Goal: Task Accomplishment & Management: Manage account settings

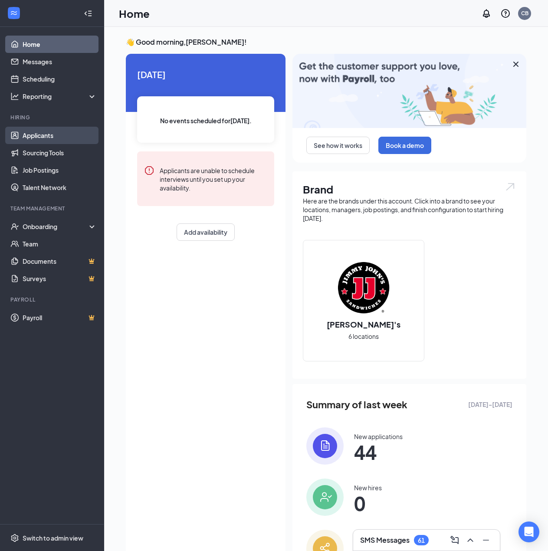
click at [57, 137] on link "Applicants" at bounding box center [60, 135] width 74 height 17
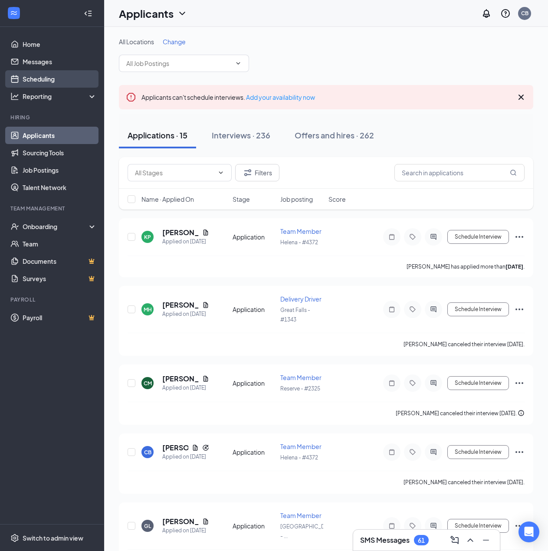
click at [42, 79] on link "Scheduling" at bounding box center [60, 78] width 74 height 17
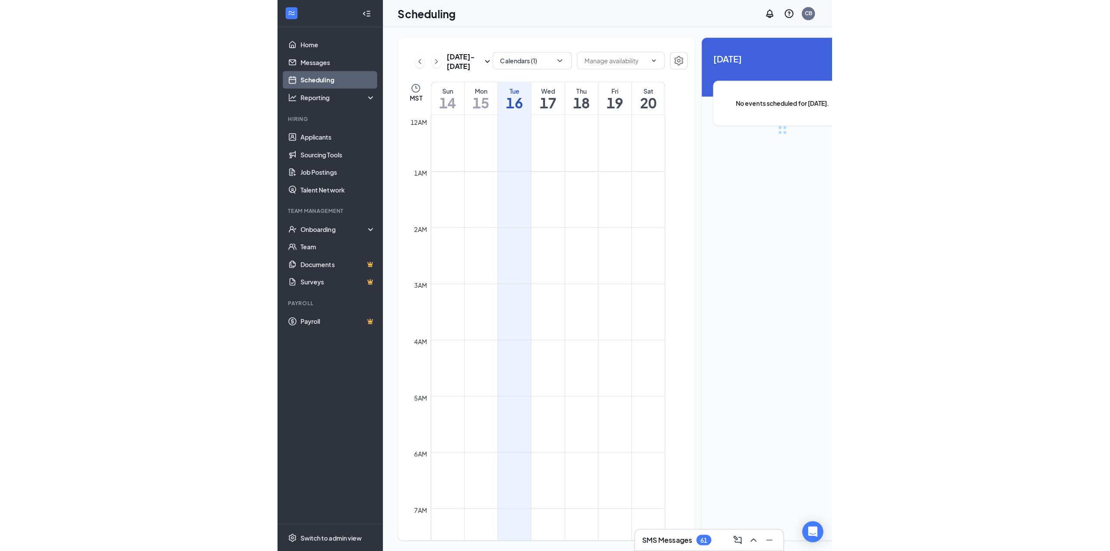
scroll to position [426, 0]
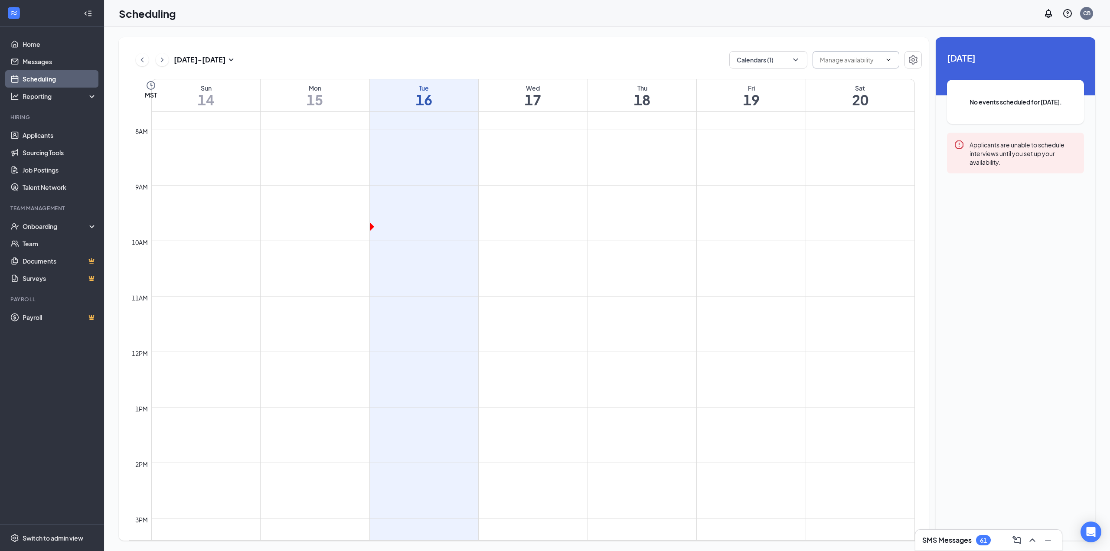
click at [554, 58] on input "text" at bounding box center [851, 60] width 62 height 10
click at [554, 55] on button "Calendars (1)" at bounding box center [769, 59] width 78 height 17
click at [554, 152] on input "[PERSON_NAME]" at bounding box center [768, 152] width 62 height 9
checkbox input "true"
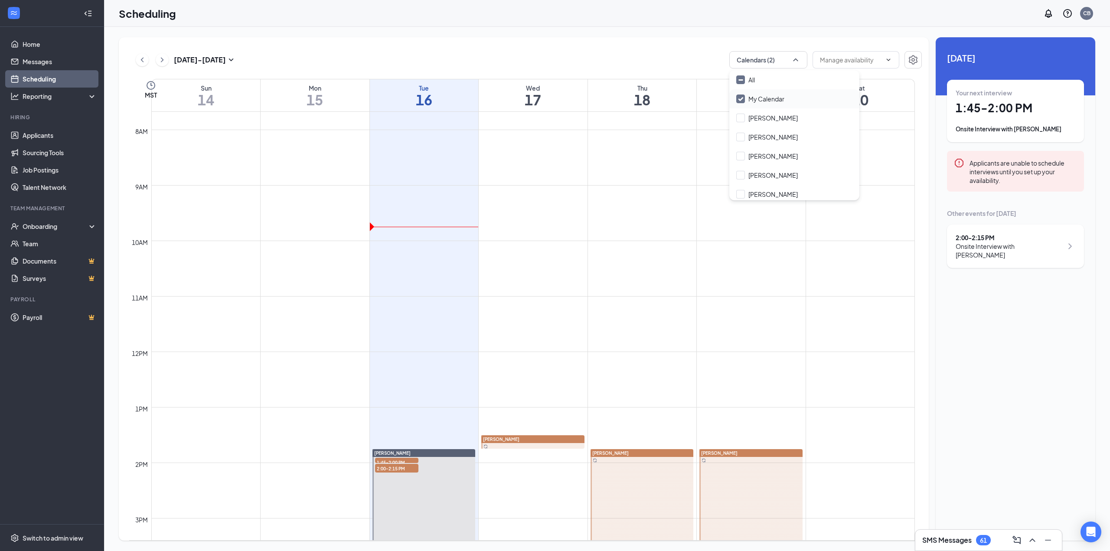
click at [554, 97] on input "My Calendar" at bounding box center [761, 99] width 48 height 9
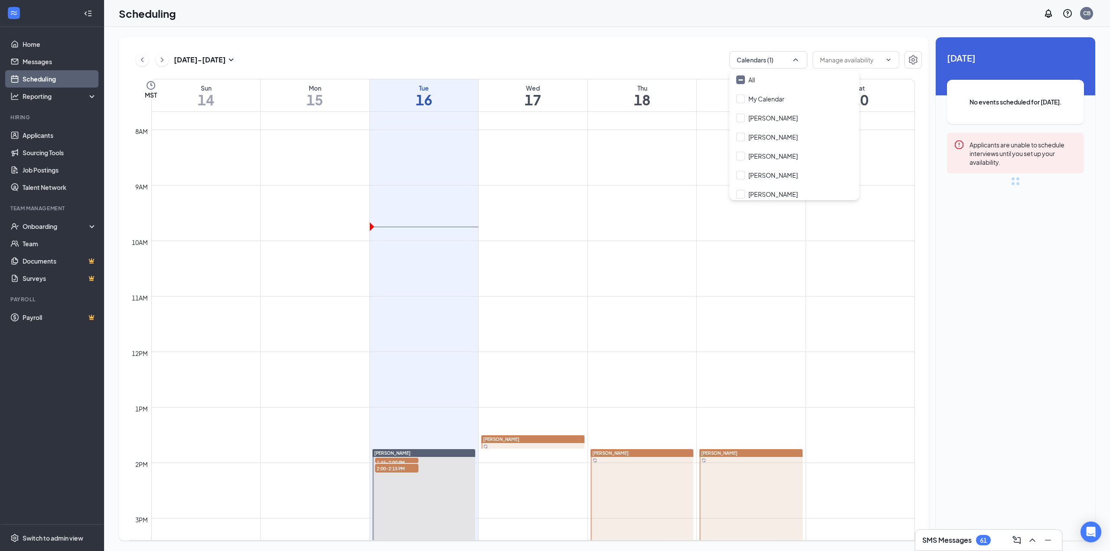
checkbox input "false"
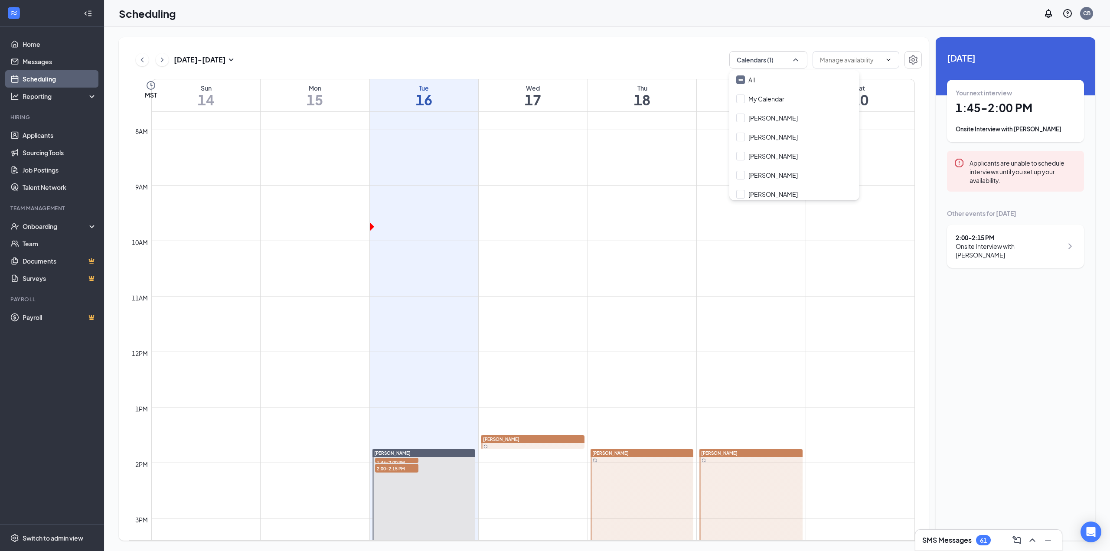
click at [554, 56] on div "[DATE] - [DATE] Calendars (1) Delete all availability" at bounding box center [525, 59] width 793 height 17
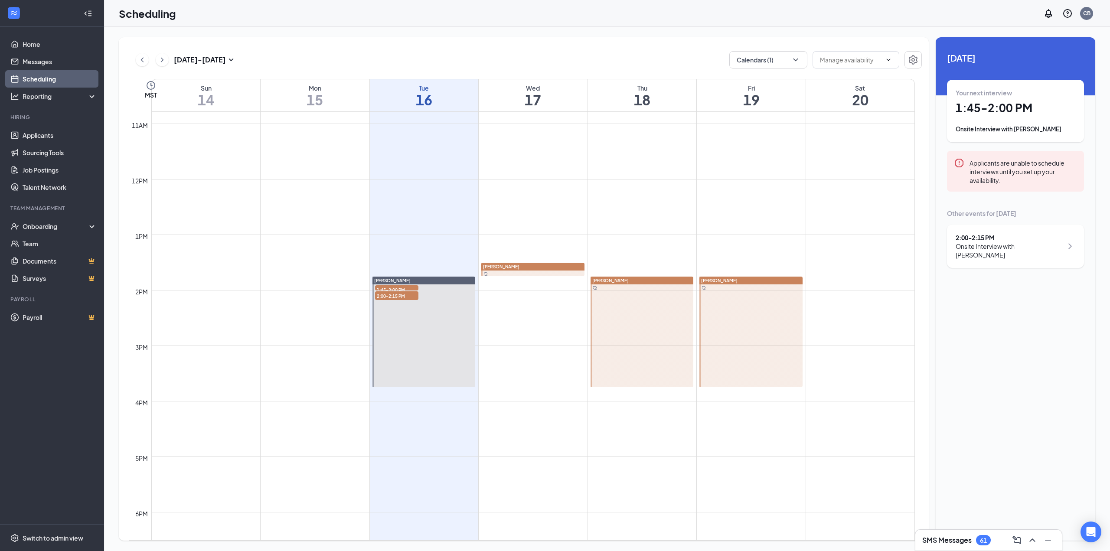
scroll to position [600, 0]
click at [394, 288] on span "1:45-2:00 PM" at bounding box center [396, 289] width 43 height 9
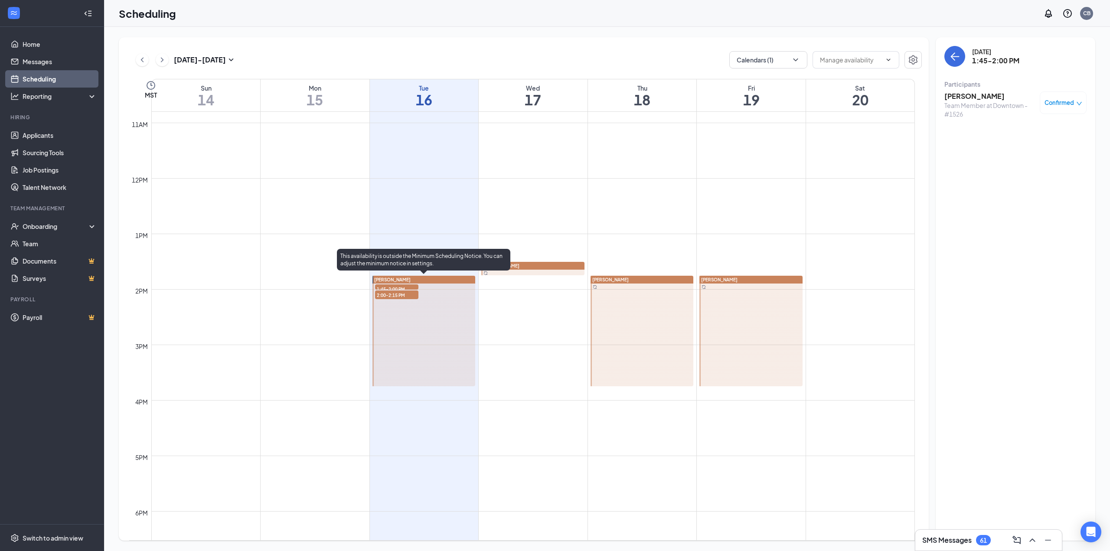
click at [395, 294] on span "2:00-2:15 PM" at bounding box center [396, 295] width 43 height 9
click at [400, 288] on span "1:45-2:00 PM" at bounding box center [396, 289] width 43 height 9
click at [400, 294] on span "2:00-2:15 PM" at bounding box center [396, 295] width 43 height 9
click at [403, 287] on span "1:45-2:00 PM" at bounding box center [396, 289] width 43 height 9
click at [554, 97] on h3 "[PERSON_NAME]" at bounding box center [990, 97] width 91 height 10
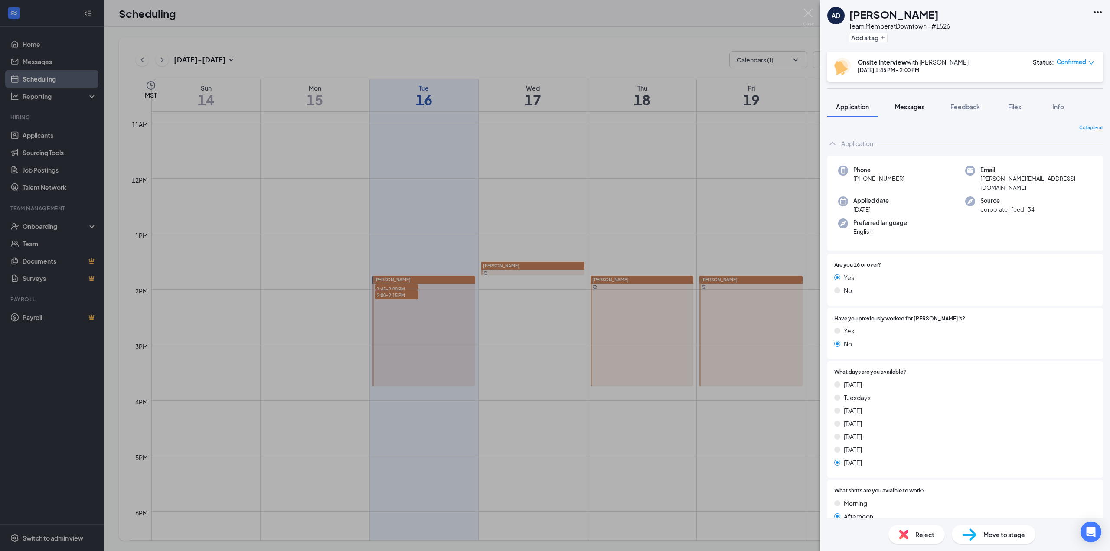
click at [554, 108] on span "Messages" at bounding box center [909, 107] width 29 height 8
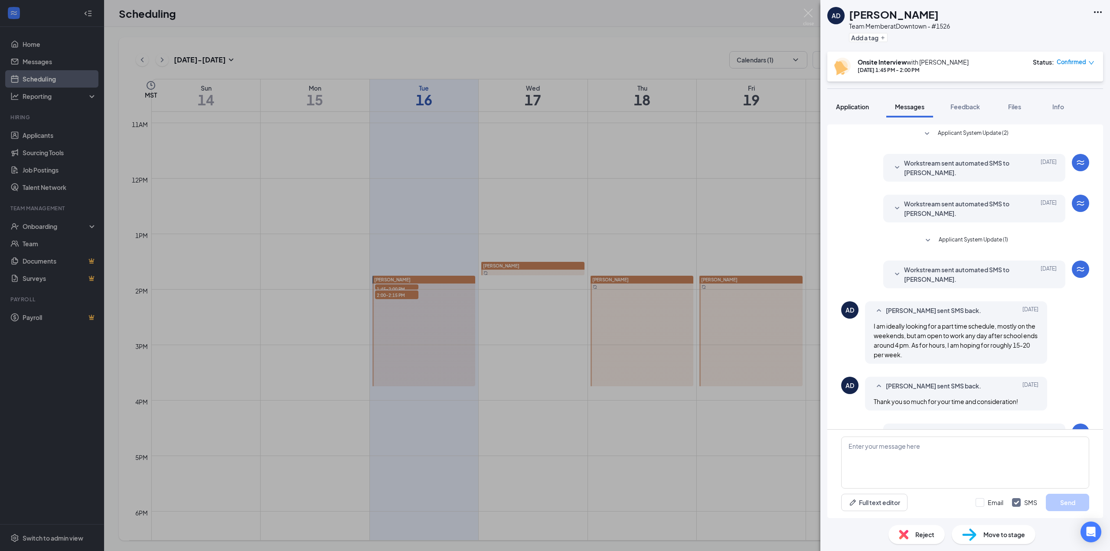
click at [554, 106] on span "Application" at bounding box center [852, 107] width 33 height 8
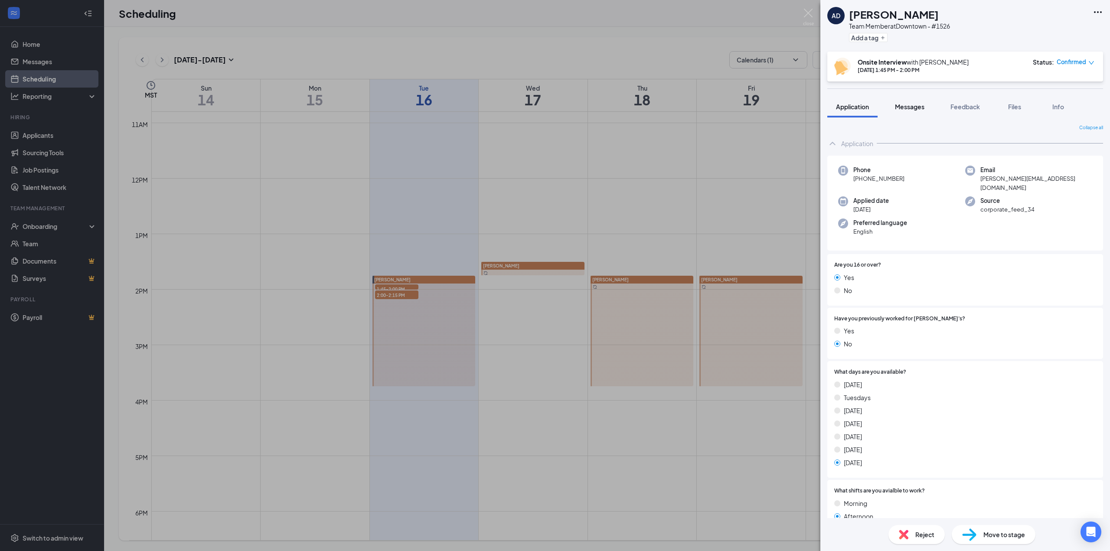
click at [554, 111] on div "Messages" at bounding box center [909, 106] width 29 height 9
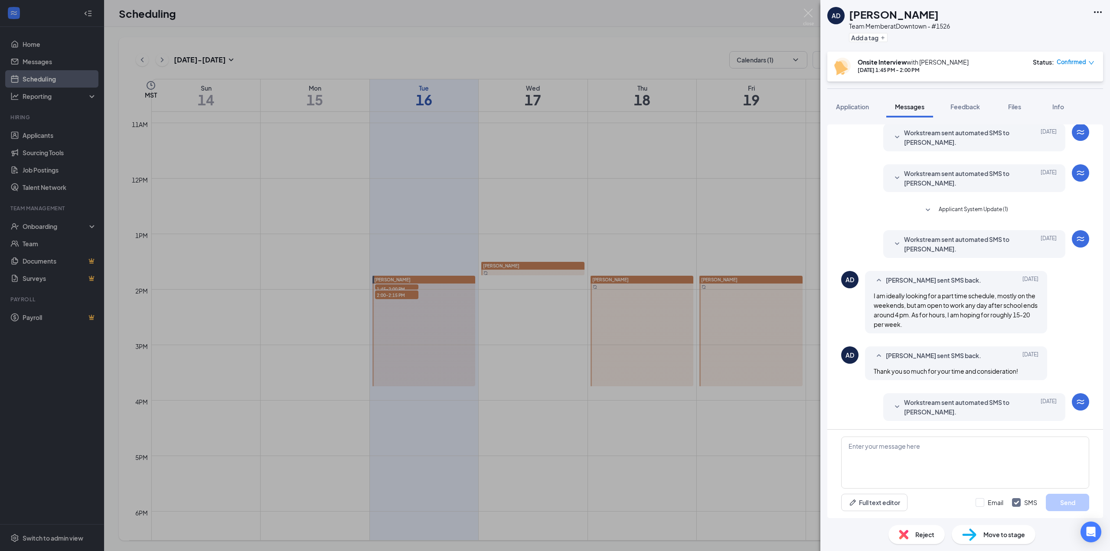
scroll to position [31, 0]
click at [554, 14] on img at bounding box center [808, 17] width 11 height 17
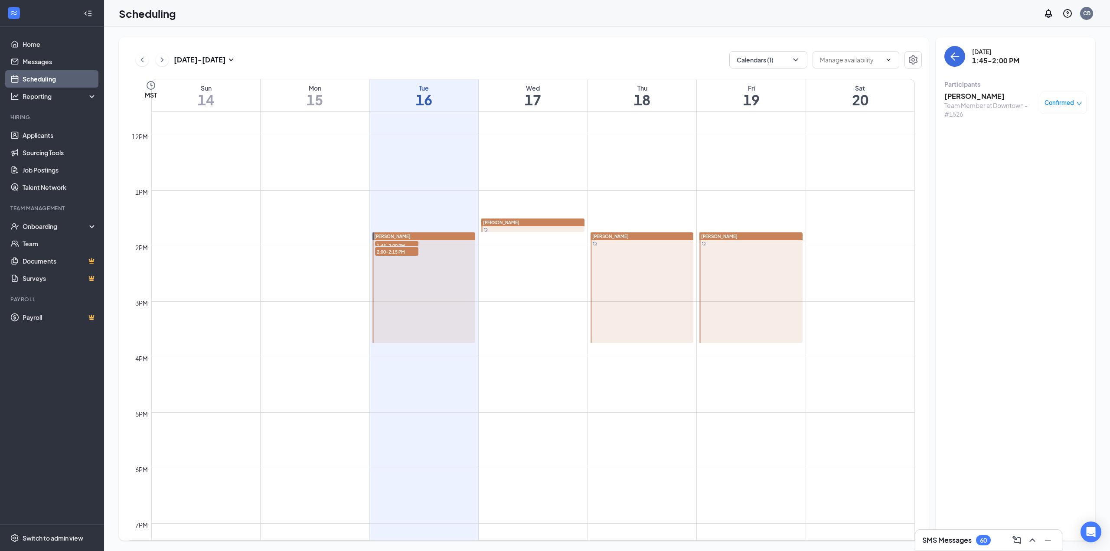
scroll to position [600, 0]
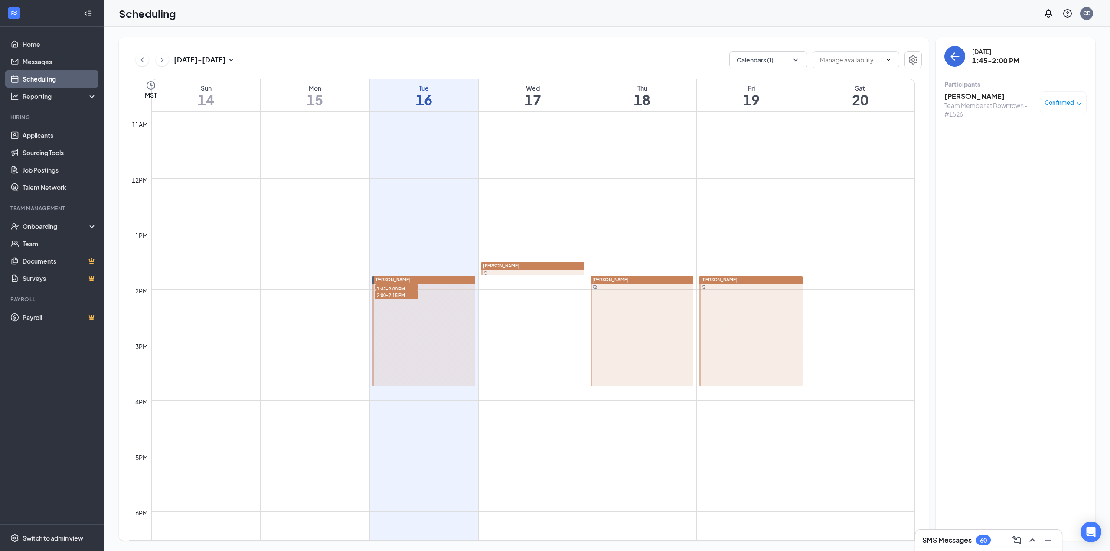
click at [109, 304] on div "[DATE] - [DATE] Calendars (1) Delete all availability MST Sun 14 Mon 15 Tue 16 …" at bounding box center [607, 289] width 1006 height 524
